Goal: Navigation & Orientation: Find specific page/section

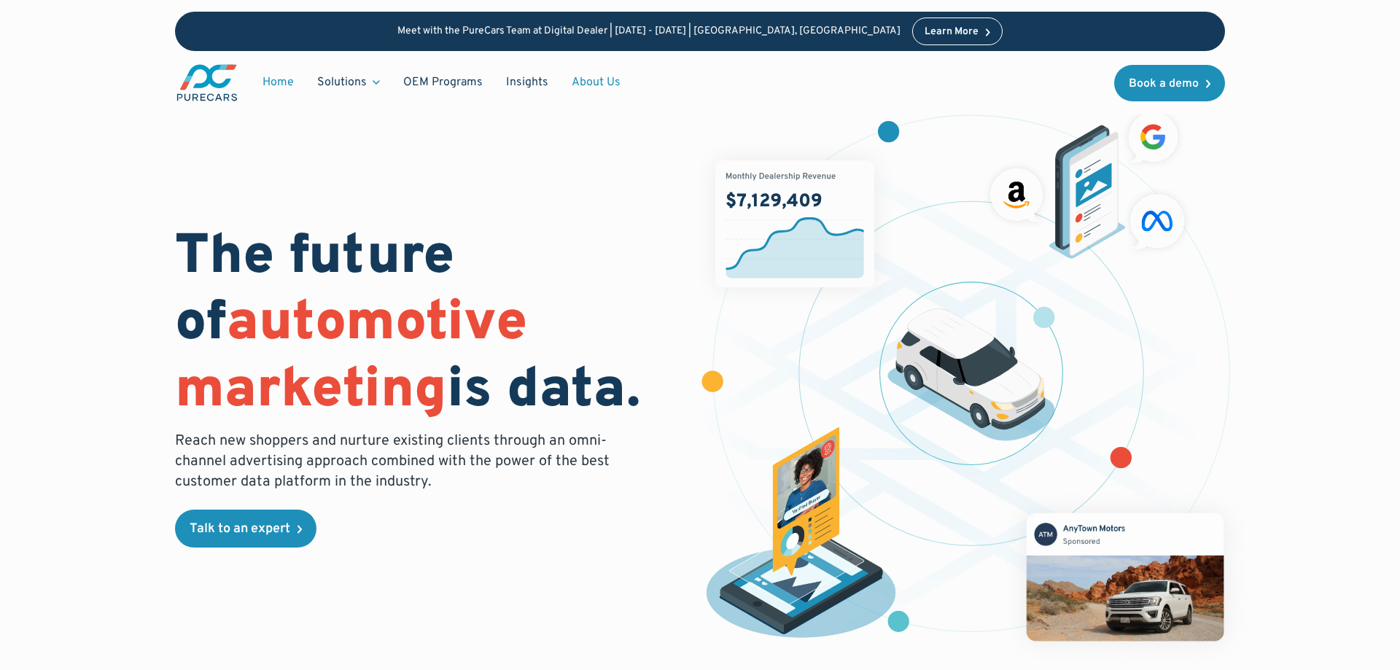
click at [598, 83] on link "About Us" at bounding box center [596, 83] width 72 height 28
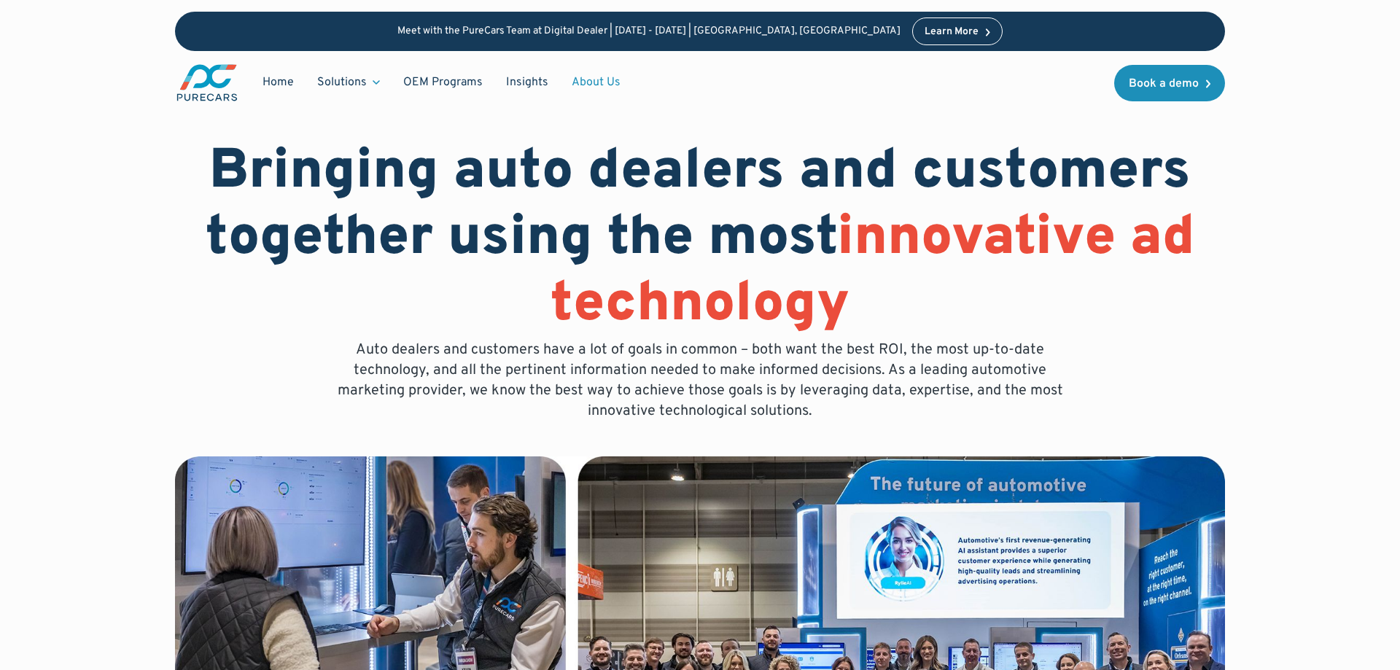
scroll to position [74, 0]
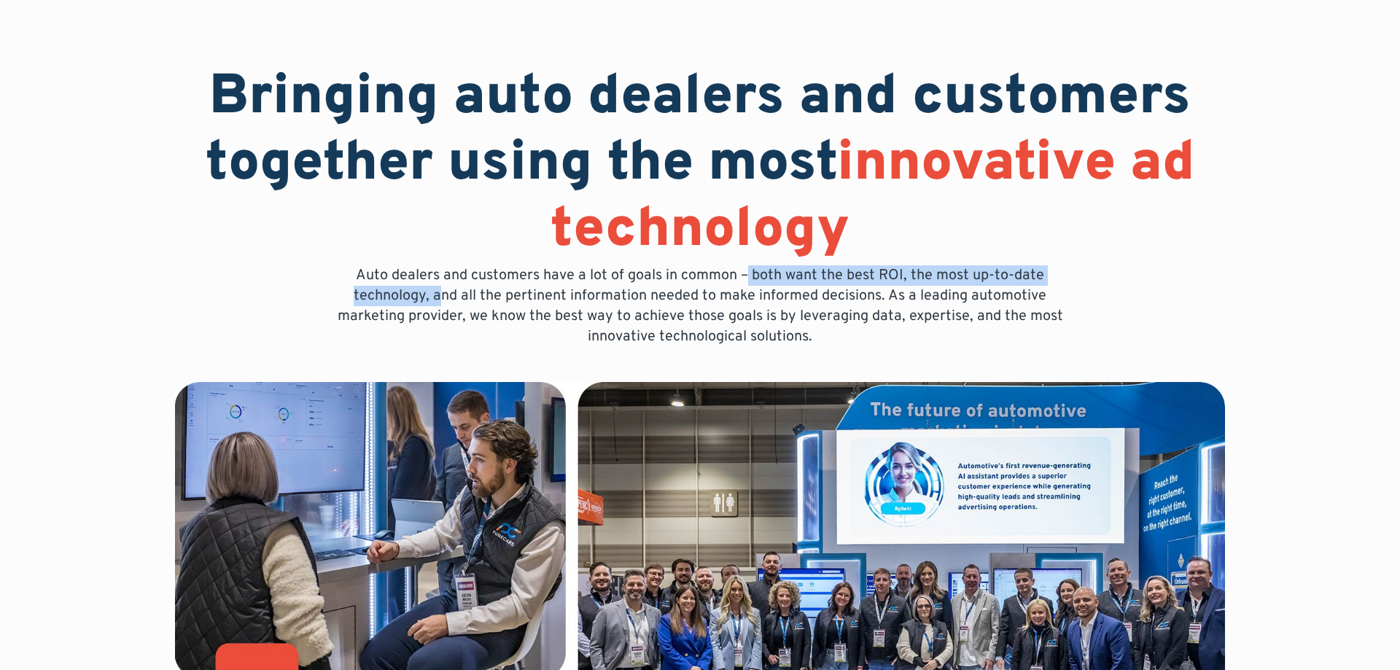
drag, startPoint x: 444, startPoint y: 288, endPoint x: 747, endPoint y: 282, distance: 302.7
click at [747, 282] on p "Auto dealers and customers have a lot of goals in common – both want the best R…" at bounding box center [700, 306] width 747 height 82
drag, startPoint x: 604, startPoint y: 298, endPoint x: 571, endPoint y: 292, distance: 33.3
click at [602, 299] on p "Auto dealers and customers have a lot of goals in common – both want the best R…" at bounding box center [700, 306] width 747 height 82
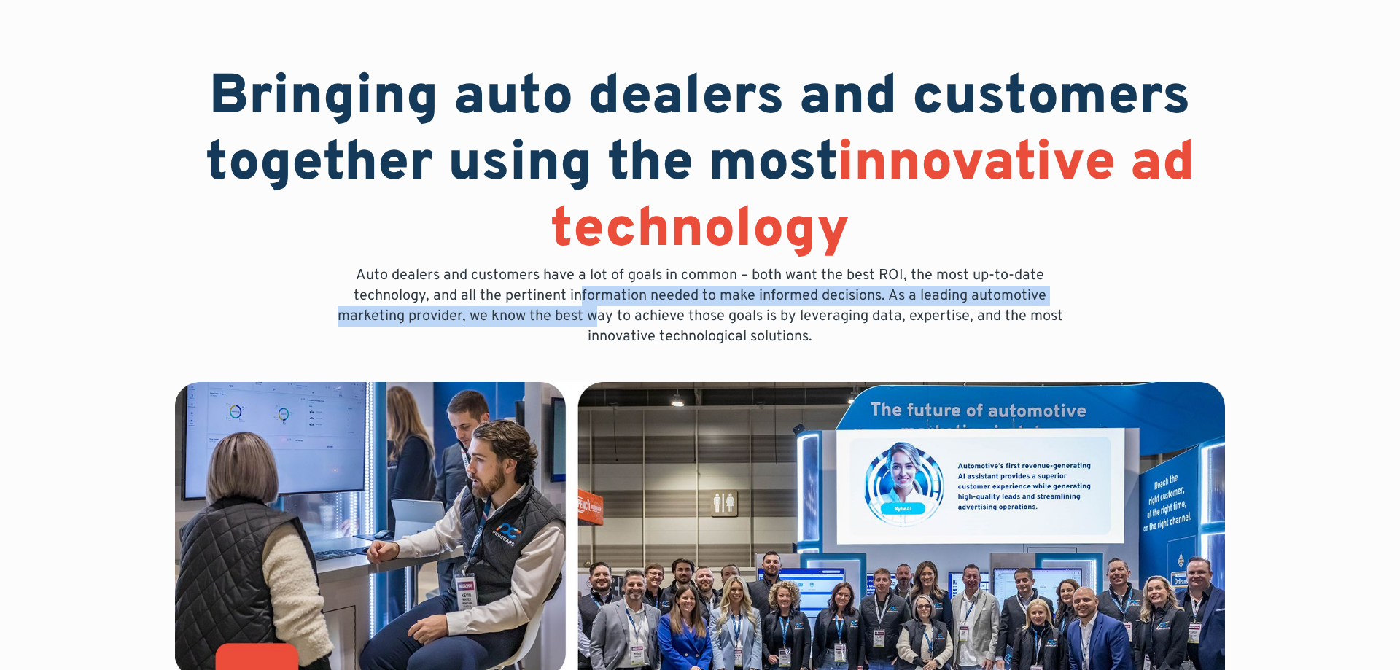
drag, startPoint x: 583, startPoint y: 296, endPoint x: 654, endPoint y: 334, distance: 80.9
click at [605, 327] on p "Auto dealers and customers have a lot of goals in common – both want the best R…" at bounding box center [700, 306] width 747 height 82
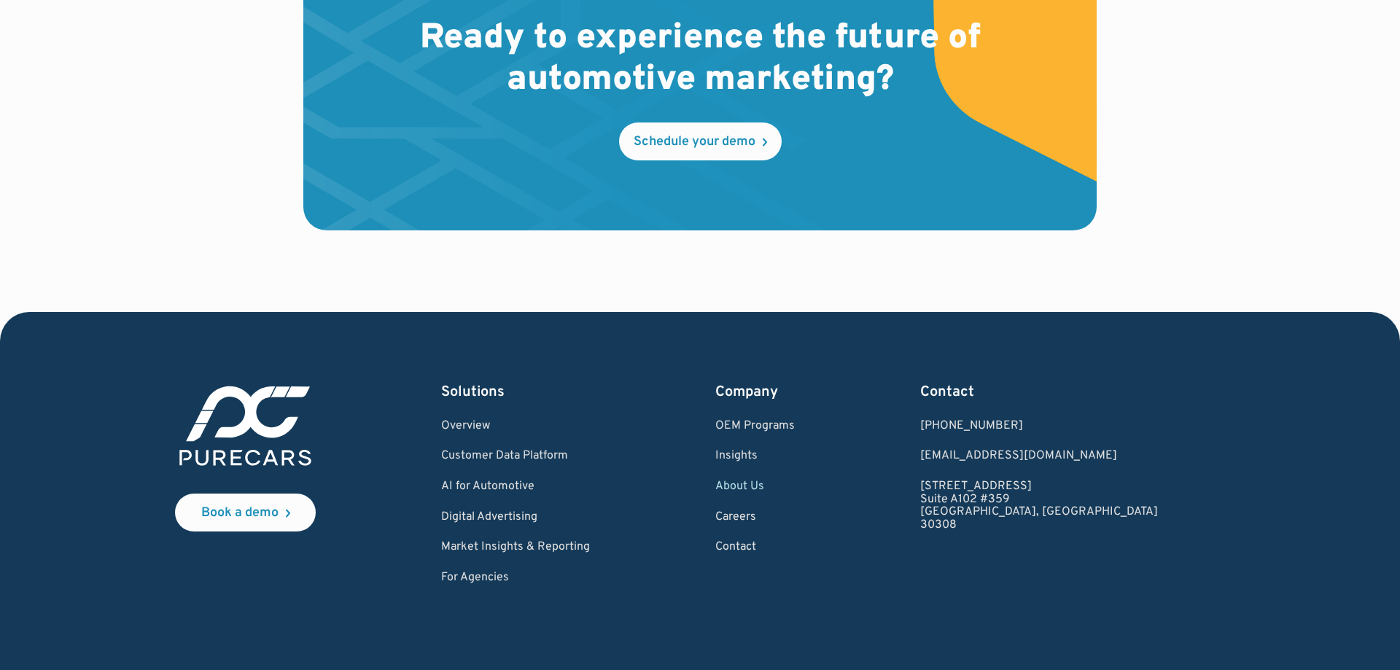
scroll to position [4302, 0]
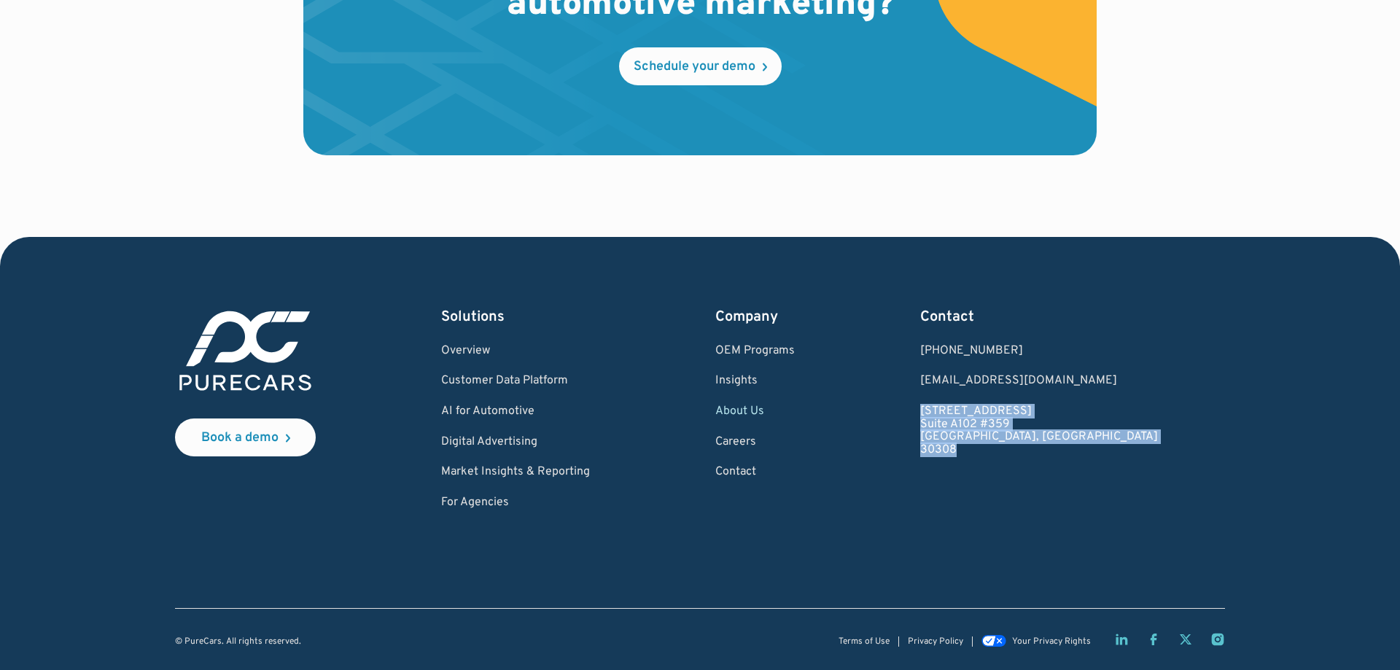
drag, startPoint x: 1120, startPoint y: 467, endPoint x: 1016, endPoint y: 413, distance: 117.8
click at [1016, 413] on div "Book a demo Solutions Overview Customer Data Platform AI for Automotive Digital…" at bounding box center [700, 408] width 1050 height 203
click at [795, 408] on link "About Us" at bounding box center [754, 412] width 79 height 13
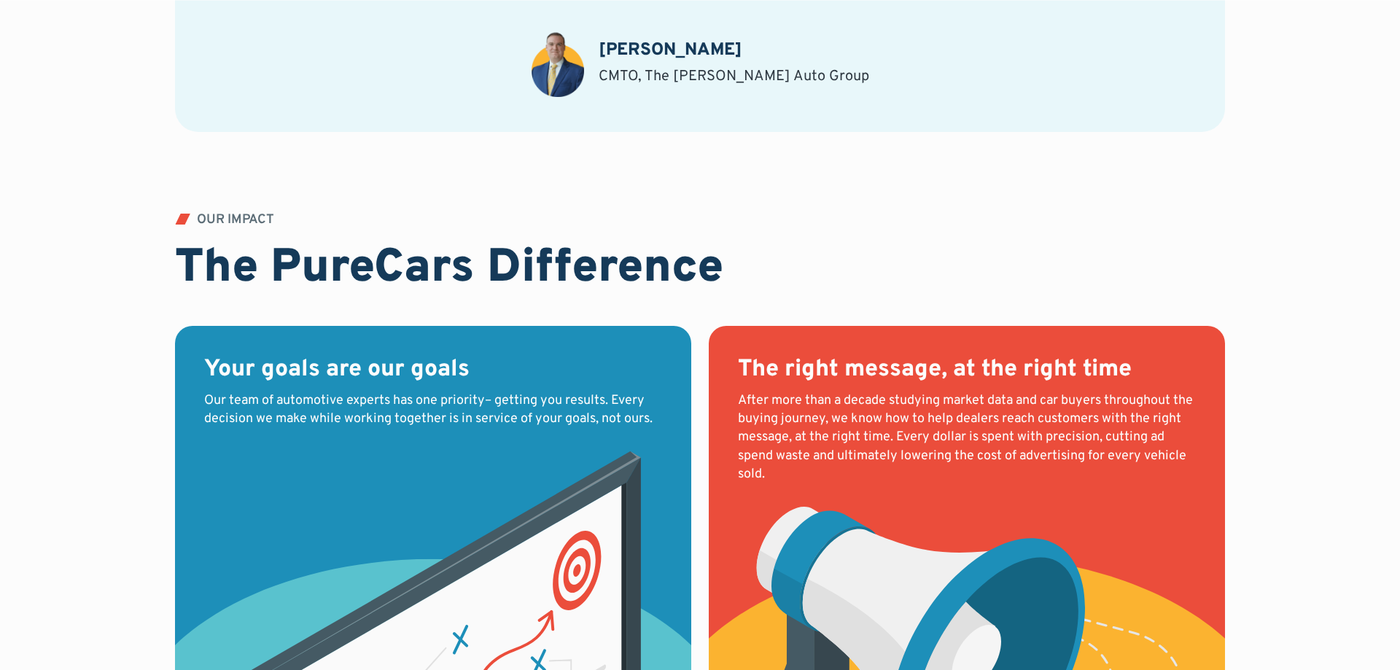
scroll to position [1785, 0]
